Goal: Communication & Community: Participate in discussion

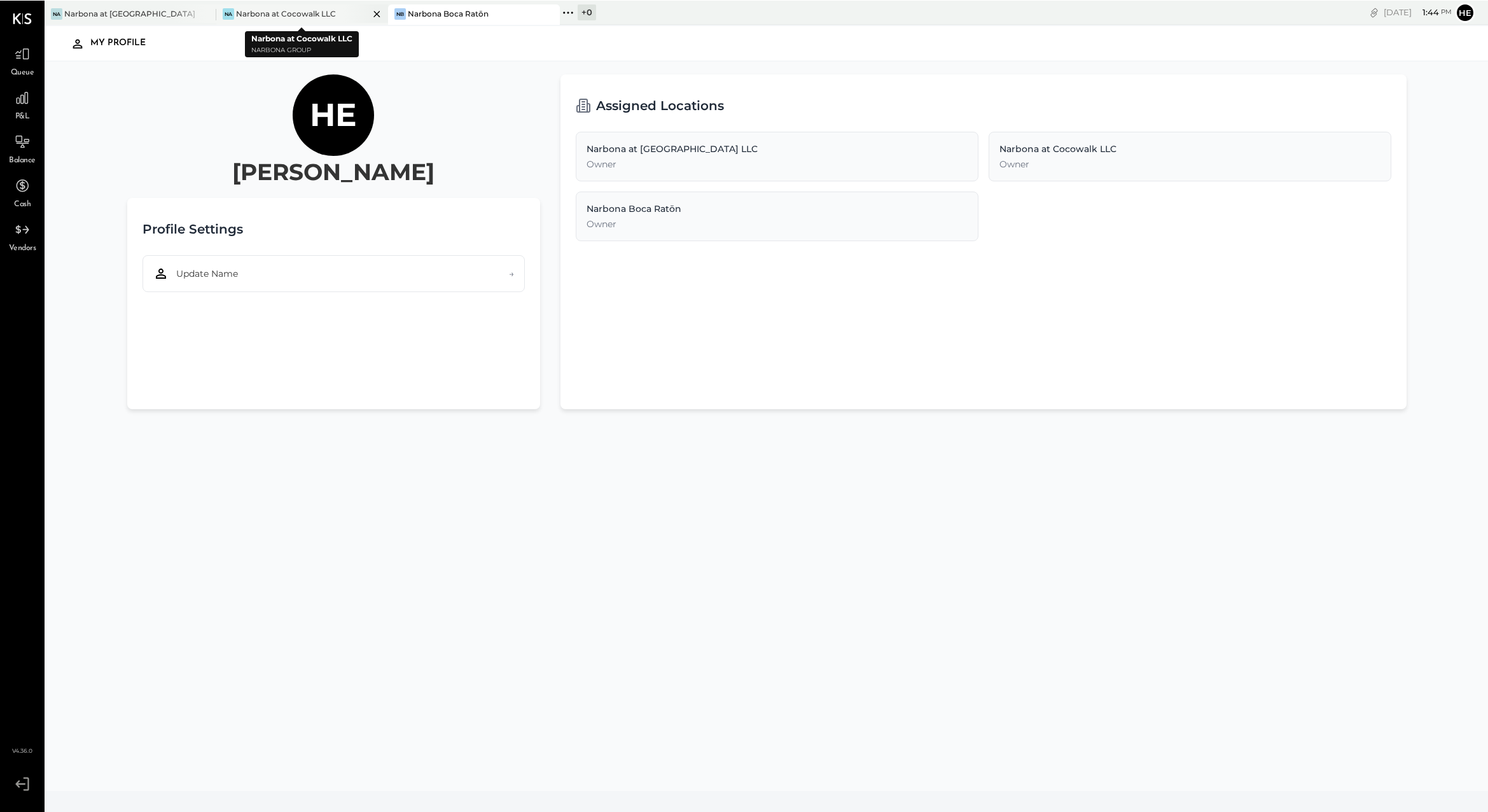
click at [313, 13] on div "Narbona at Cocowalk LLC" at bounding box center [286, 12] width 100 height 11
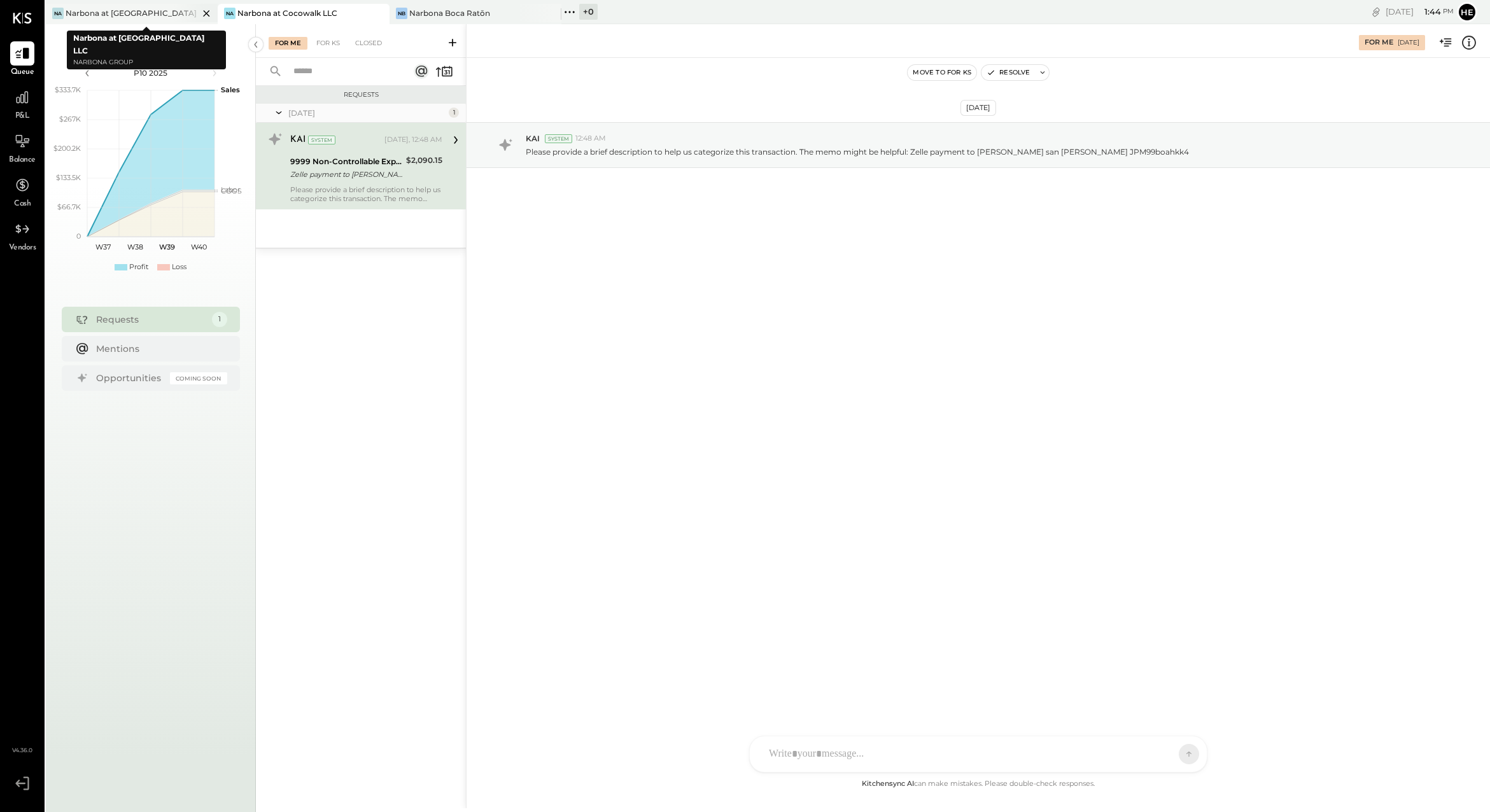
click at [164, 12] on div "Narbona at [GEOGRAPHIC_DATA] LLC" at bounding box center [132, 12] width 133 height 11
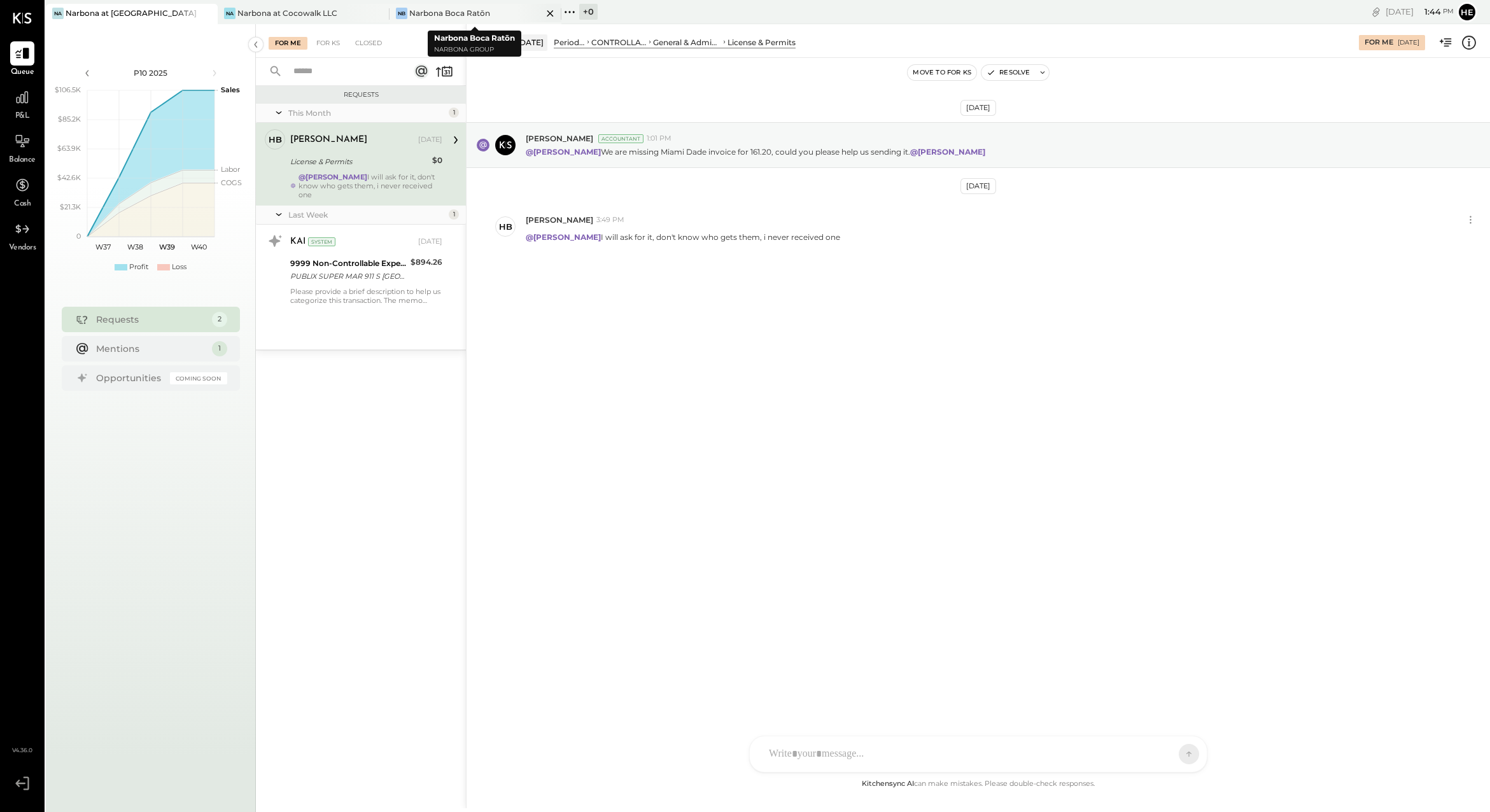
click at [505, 23] on div "[PERSON_NAME] Boca Ratōn" at bounding box center [475, 14] width 172 height 20
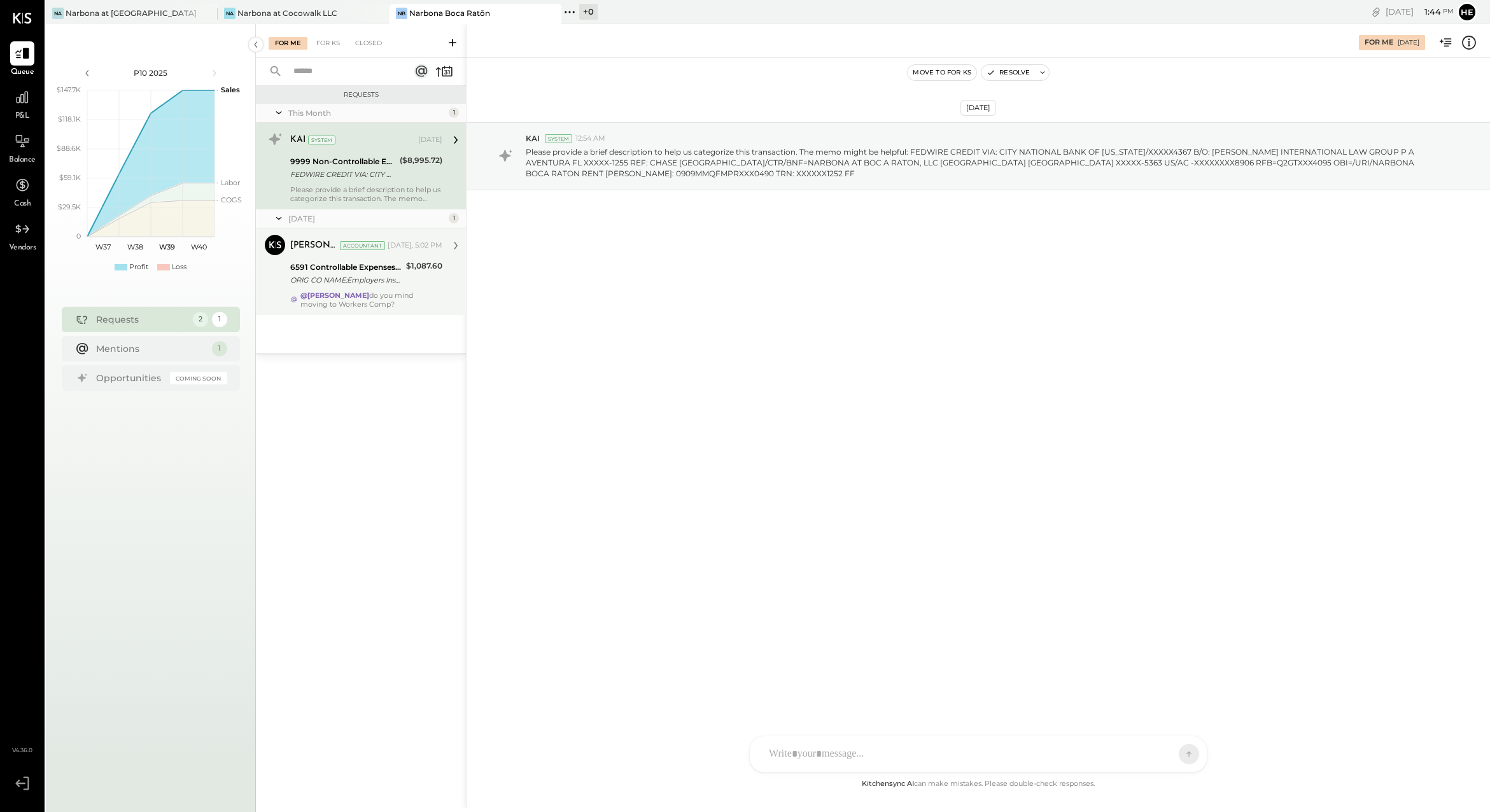
click at [412, 297] on div "@[PERSON_NAME] do you mind moving to Workers Comp?" at bounding box center [371, 299] width 142 height 17
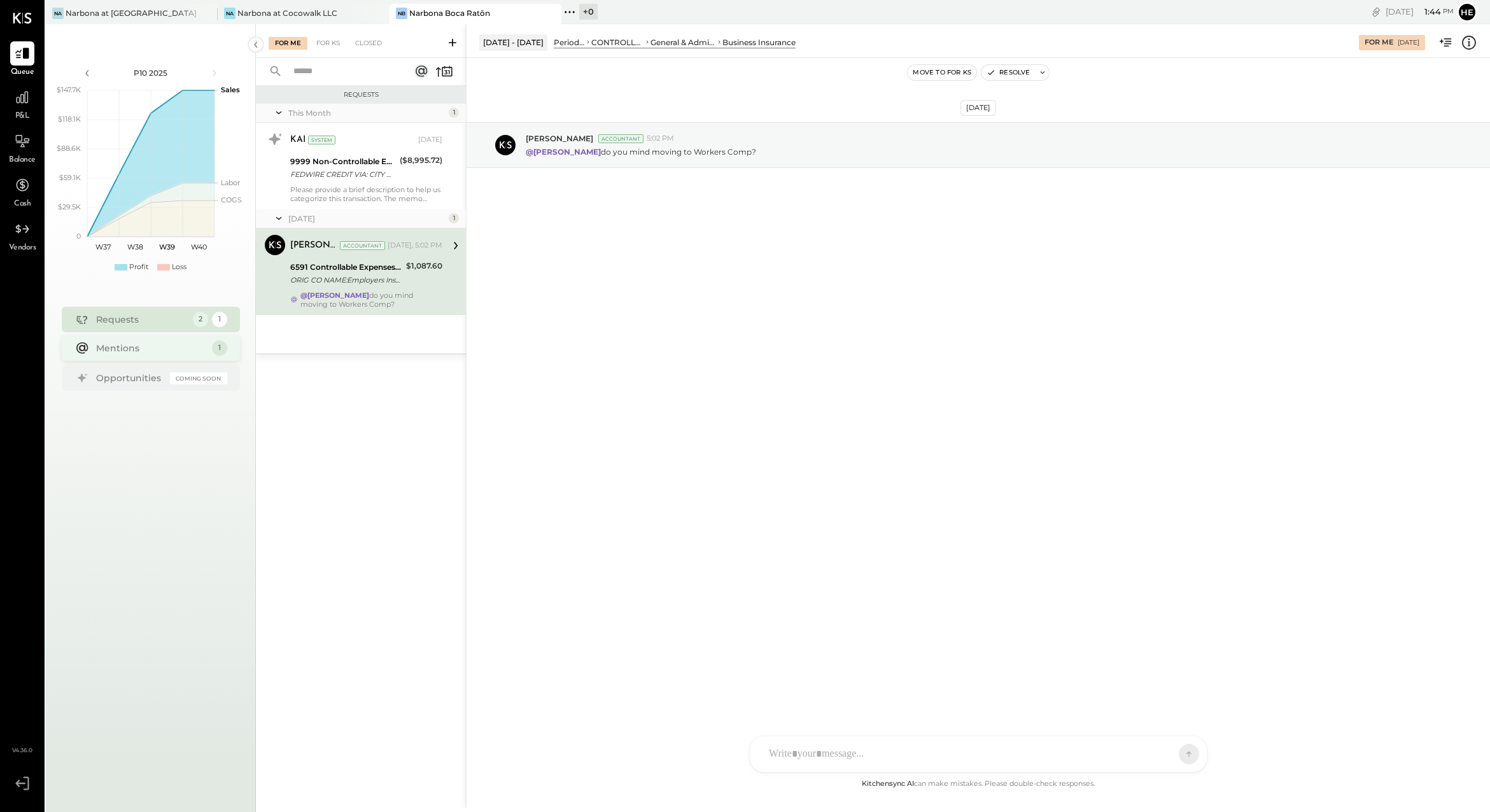
click at [155, 343] on div "Mentions" at bounding box center [151, 347] width 110 height 12
